Goal: Information Seeking & Learning: Learn about a topic

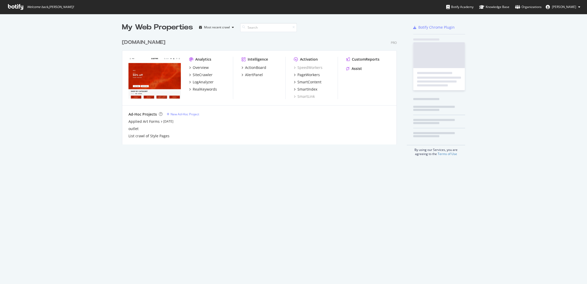
scroll to position [280, 578]
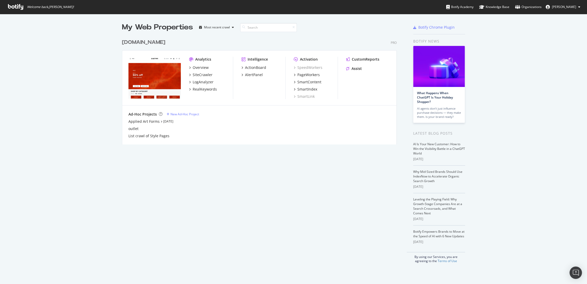
click at [150, 44] on div "[DOMAIN_NAME]" at bounding box center [143, 42] width 43 height 7
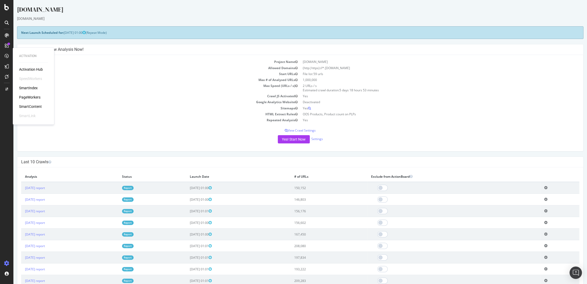
click at [33, 96] on div "PageWorkers" at bounding box center [29, 97] width 21 height 5
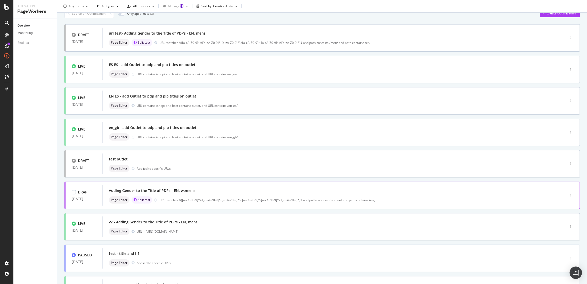
scroll to position [86, 0]
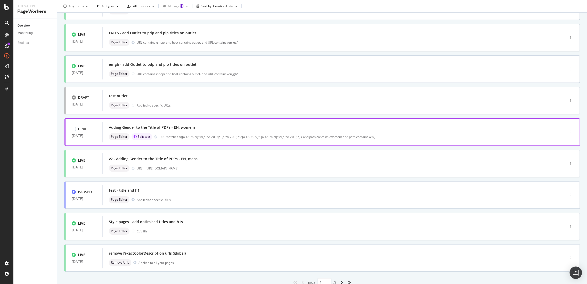
click at [172, 127] on div "Adding Gender to the Title of PDPs - EN, womens." at bounding box center [153, 127] width 88 height 5
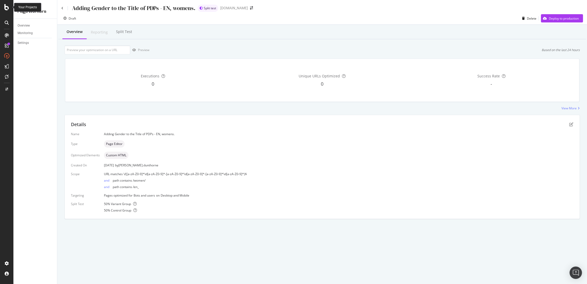
click at [3, 7] on div at bounding box center [7, 7] width 12 height 6
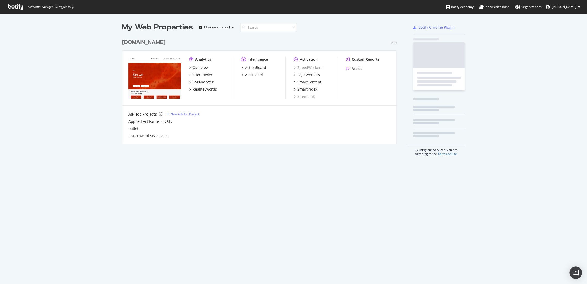
scroll to position [280, 578]
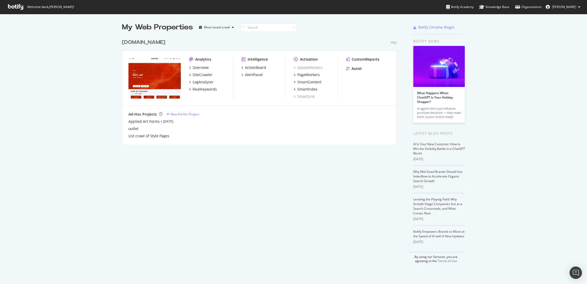
click at [148, 41] on div "[DOMAIN_NAME]" at bounding box center [143, 42] width 43 height 7
